Goal: Task Accomplishment & Management: Use online tool/utility

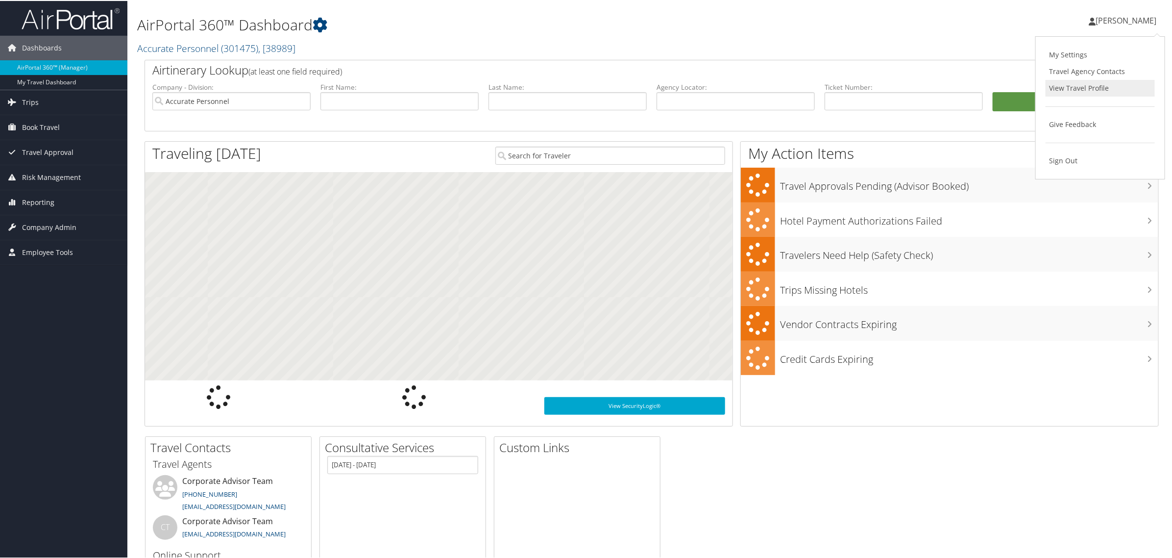
click at [1067, 86] on link "View Travel Profile" at bounding box center [1100, 87] width 109 height 17
